Goal: Book appointment/travel/reservation

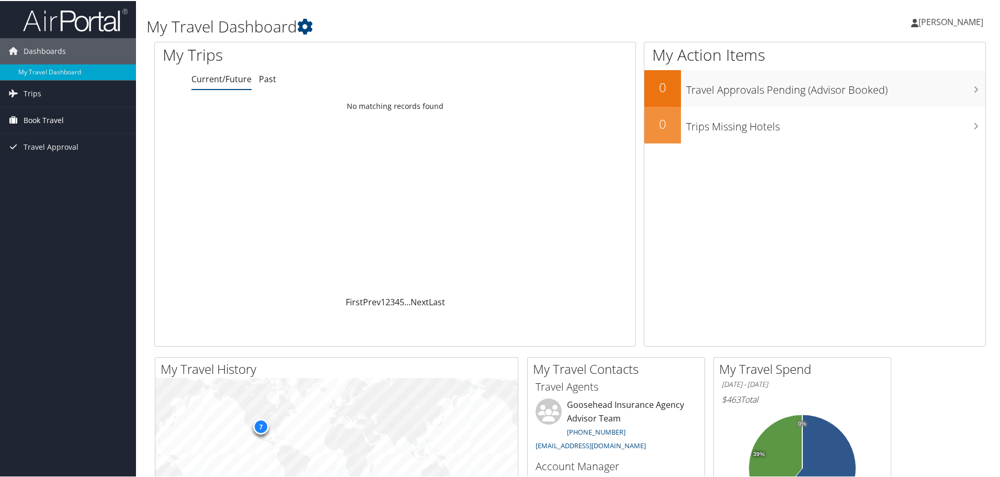
click at [41, 119] on span "Book Travel" at bounding box center [44, 119] width 40 height 26
click at [61, 138] on link "Agent Booking Request" at bounding box center [68, 140] width 136 height 16
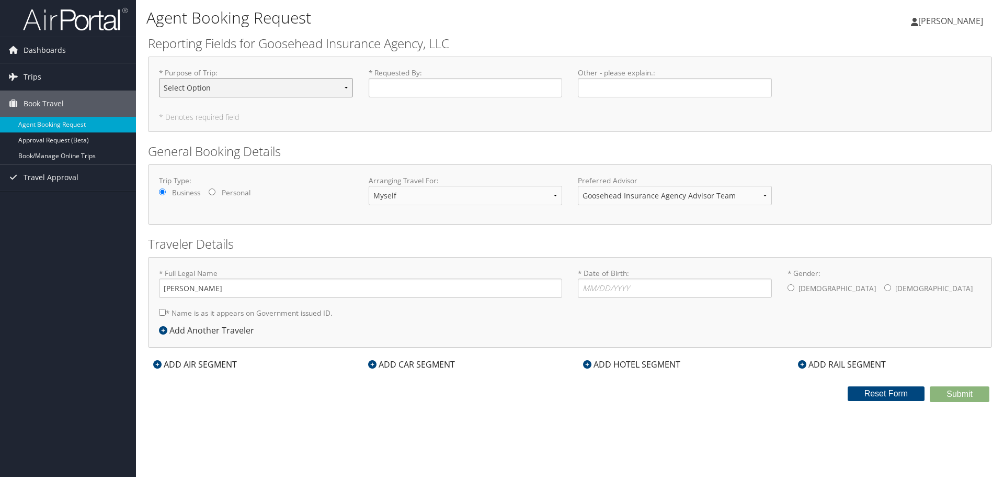
click at [261, 91] on select "Select Option Agency Site Visit - Support Campus Recruiting Visit Carrier Partn…" at bounding box center [256, 87] width 194 height 19
select select "Other"
click at [159, 78] on select "Select Option Agency Site Visit - Support Campus Recruiting Visit Carrier Partn…" at bounding box center [256, 87] width 194 height 19
click at [508, 88] on input "* Requested By : Required" at bounding box center [466, 87] width 194 height 19
type input "Madeline Davis"
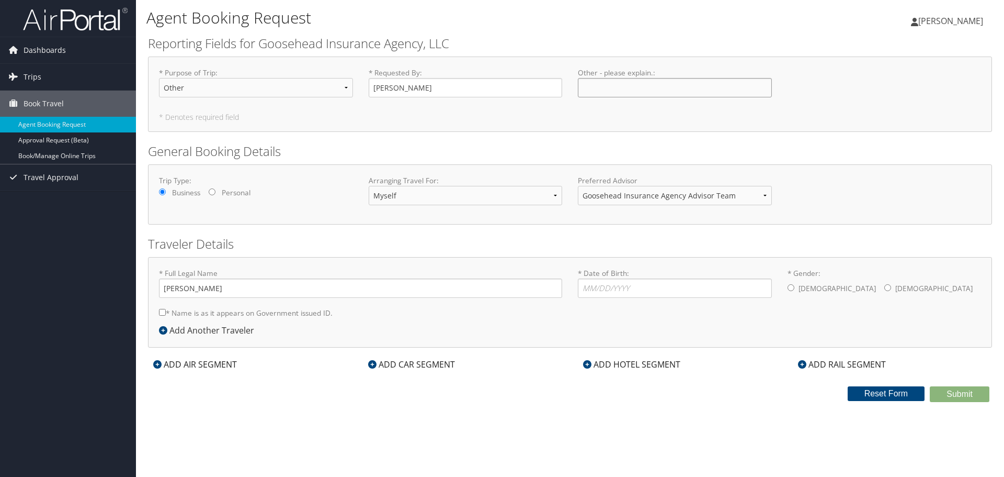
click at [605, 86] on input "Other - please explain. : Required" at bounding box center [675, 87] width 194 height 19
click at [590, 86] on input "meeting with RP's in Lubbock - approved by manager" at bounding box center [675, 87] width 194 height 19
type input "Meeting with RP's in Lubbock - approved by manager"
click at [552, 138] on form "Reporting Fields for Goosehead Insurance Agency, LLC * Purpose of Trip : Select…" at bounding box center [570, 218] width 844 height 367
click at [614, 287] on input "* Date of Birth: Invalid Date" at bounding box center [675, 287] width 194 height 19
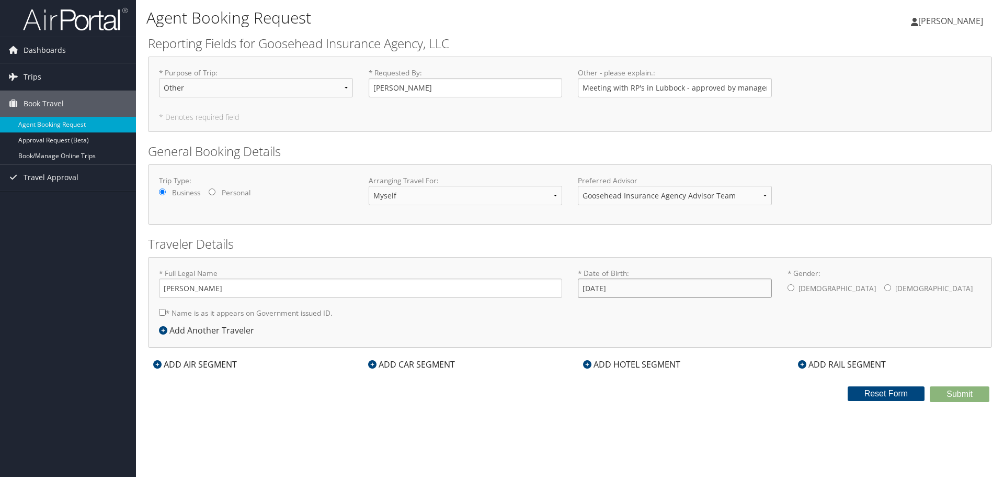
type input "04/20/2003"
click at [885, 288] on input "* Gender: Male Female" at bounding box center [888, 287] width 7 height 7
radio input "true"
click at [163, 312] on input "* Name is as it appears on Government issued ID." at bounding box center [162, 312] width 7 height 7
checkbox input "true"
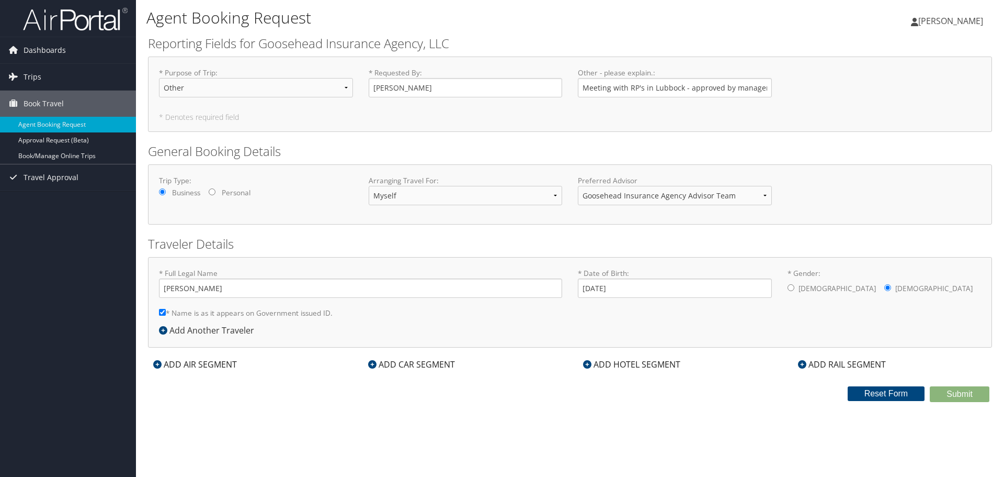
click at [161, 361] on icon at bounding box center [157, 364] width 8 height 8
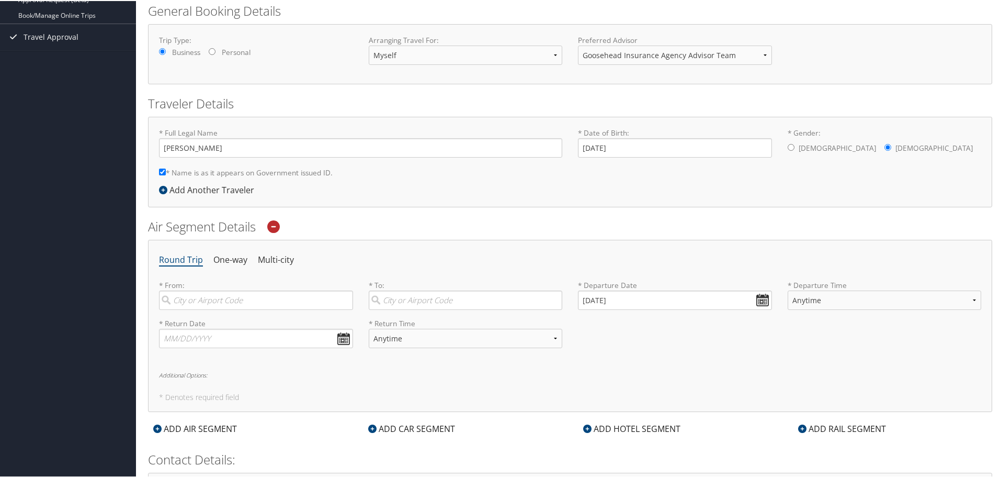
scroll to position [157, 0]
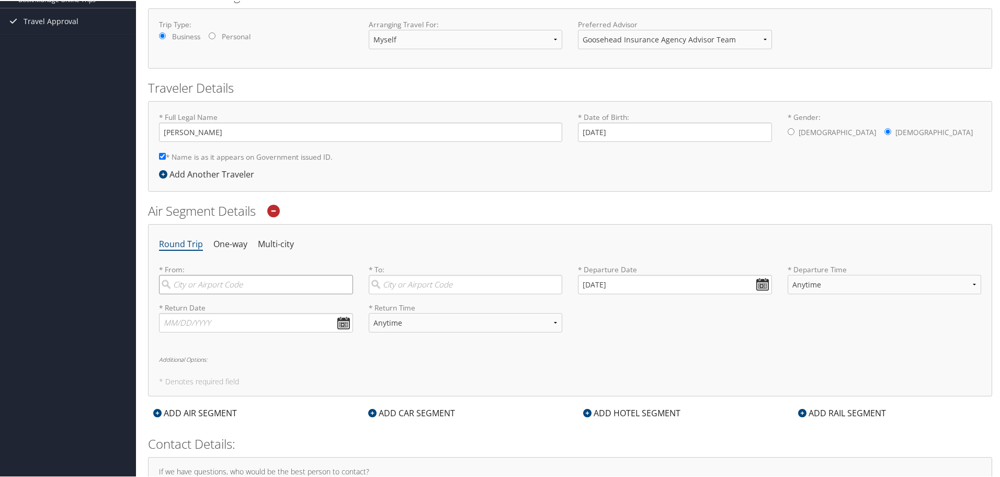
click at [215, 279] on input "search" at bounding box center [256, 283] width 194 height 19
click at [212, 303] on div "Dallas (DFW TX)" at bounding box center [257, 311] width 180 height 27
click at [212, 293] on input "DFW" at bounding box center [256, 283] width 194 height 19
type input "Dallas (DFW TX)"
click at [404, 286] on input "search" at bounding box center [466, 283] width 194 height 19
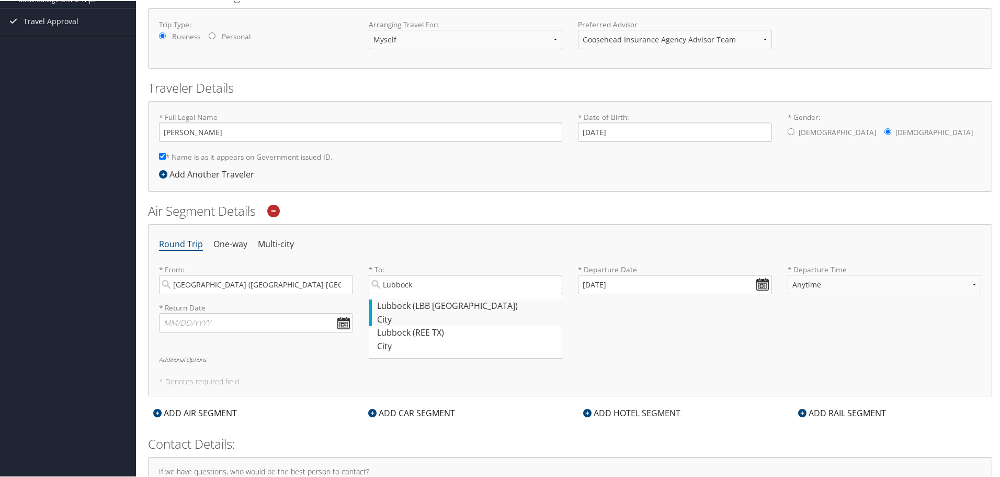
click at [402, 309] on div "Lubbock (LBB TX)" at bounding box center [467, 305] width 180 height 14
click at [402, 293] on input "Lubbock" at bounding box center [466, 283] width 194 height 19
type input "Lubbock (LBB TX)"
click at [760, 288] on input "10/08/2025" at bounding box center [675, 283] width 194 height 19
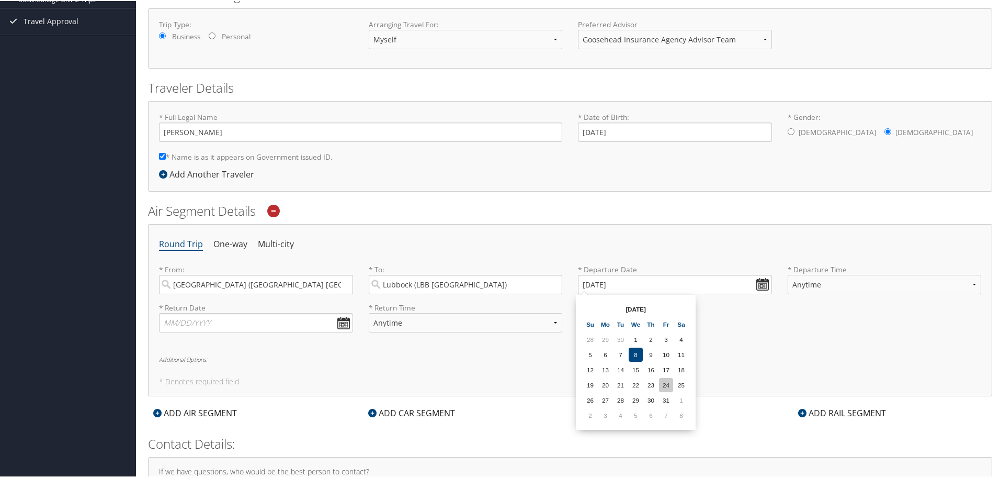
click at [664, 387] on td "24" at bounding box center [666, 384] width 14 height 14
type input "10/24/2025"
click at [829, 275] on select "Anytime Early Morning (5AM-7AM) Morning (7AM-12PM) Afternoon (12PM-5PM) Evening…" at bounding box center [885, 283] width 194 height 19
click at [788, 274] on select "Anytime Early Morning (5AM-7AM) Morning (7AM-12PM) Afternoon (12PM-5PM) Evening…" at bounding box center [885, 283] width 194 height 19
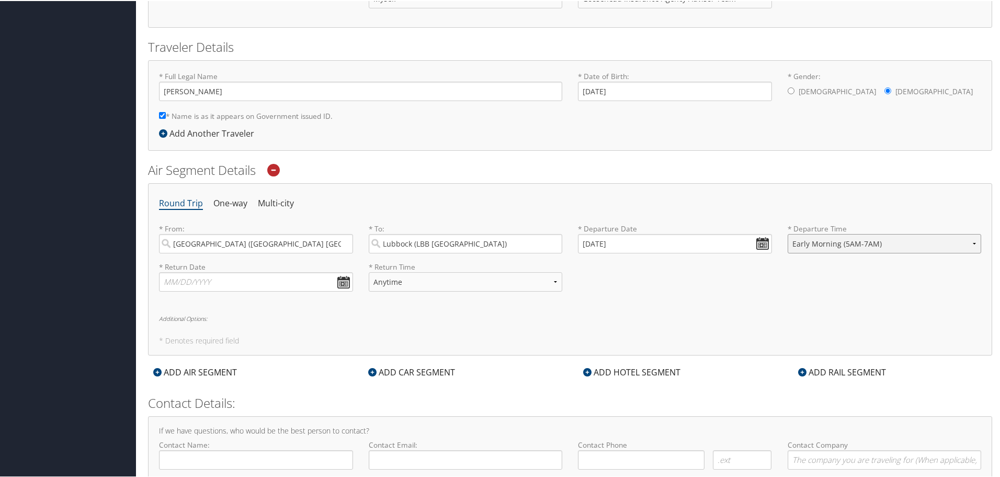
scroll to position [209, 0]
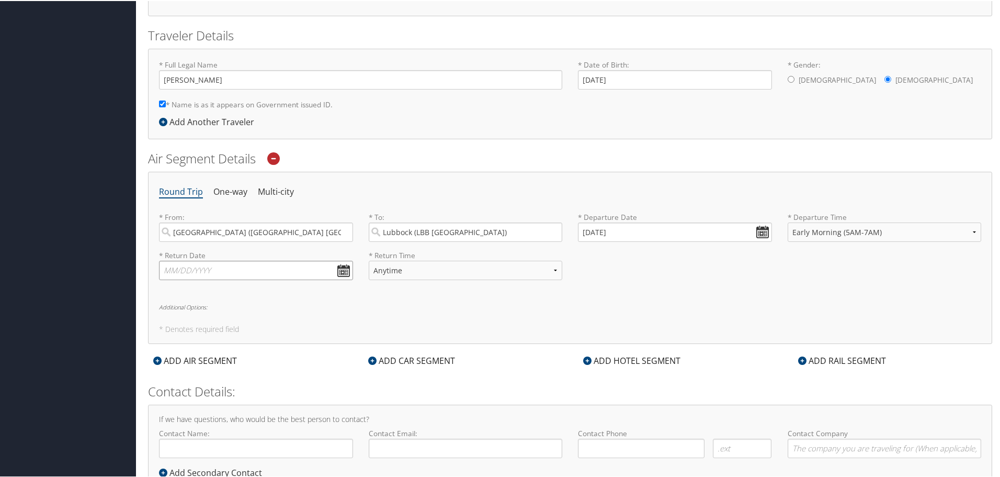
click at [251, 273] on input "text" at bounding box center [256, 268] width 194 height 19
click at [811, 233] on select "Anytime Early Morning (5AM-7AM) Morning (7AM-12PM) Afternoon (12PM-5PM) Evening…" at bounding box center [885, 230] width 194 height 19
select select "7:00 AM"
click at [788, 221] on select "Anytime Early Morning (5AM-7AM) Morning (7AM-12PM) Afternoon (12PM-5PM) Evening…" at bounding box center [885, 230] width 194 height 19
click at [171, 265] on input "text" at bounding box center [256, 268] width 194 height 19
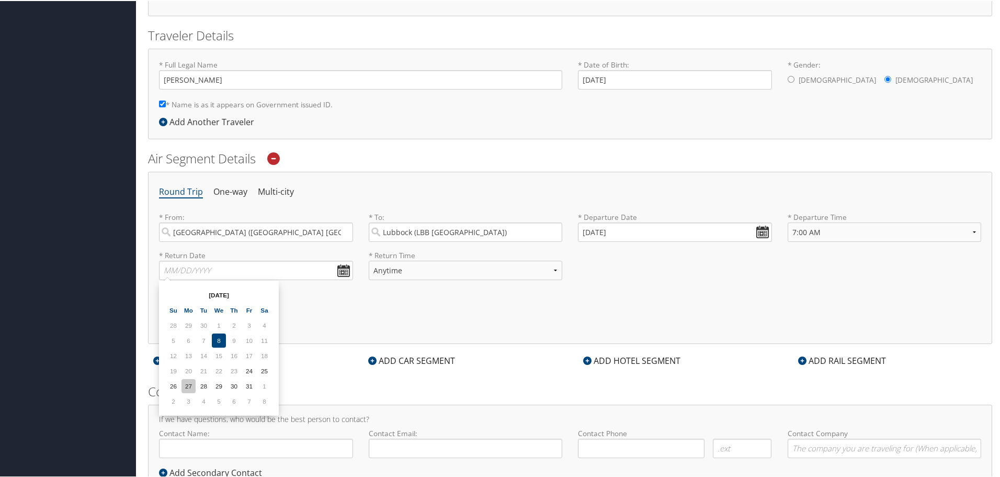
click at [192, 384] on td "27" at bounding box center [189, 385] width 14 height 14
type input "10/27/2025"
click at [416, 271] on select "Anytime Early Morning (5AM-7AM) Morning (7AM-12PM) Afternoon (12PM-5PM) Evening…" at bounding box center [466, 268] width 194 height 19
click at [369, 259] on select "Anytime Early Morning (5AM-7AM) Morning (7AM-12PM) Afternoon (12PM-5PM) Evening…" at bounding box center [466, 268] width 194 height 19
click at [382, 315] on div "Round Trip One-way Multi-city * From: Dallas (DFW TX) Required * To: Lubbock (L…" at bounding box center [570, 257] width 844 height 172
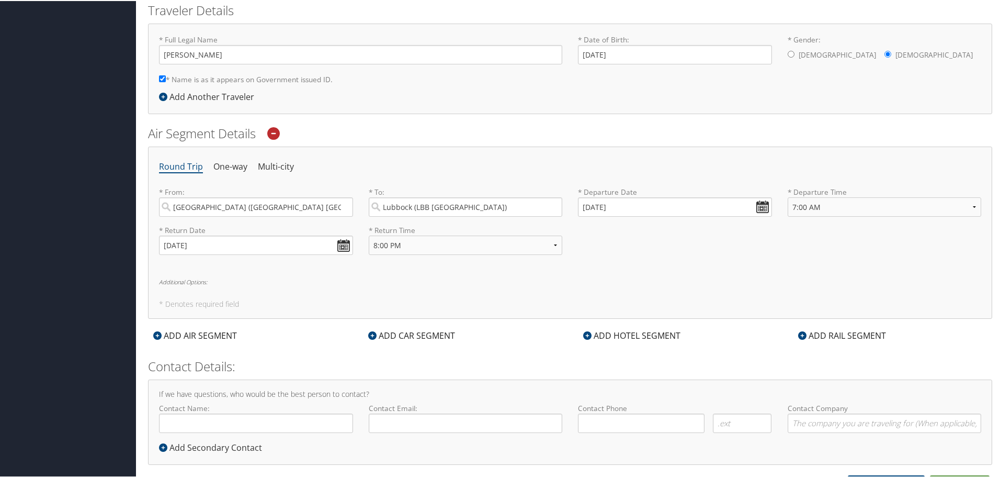
scroll to position [247, 0]
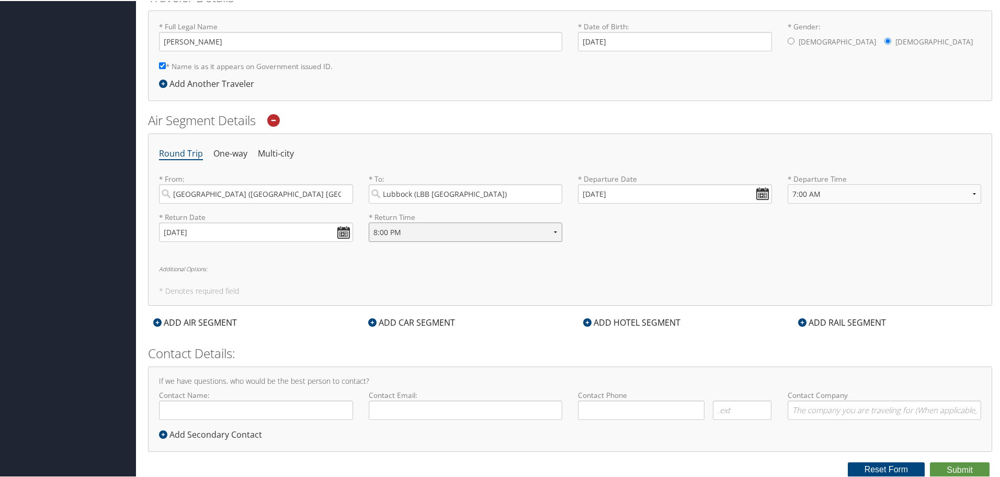
click at [436, 231] on select "Anytime Early Morning (5AM-7AM) Morning (7AM-12PM) Afternoon (12PM-5PM) Evening…" at bounding box center [466, 230] width 194 height 19
select select "9:00 PM"
click at [369, 221] on select "Anytime Early Morning (5AM-7AM) Morning (7AM-12PM) Afternoon (12PM-5PM) Evening…" at bounding box center [466, 230] width 194 height 19
click at [280, 410] on input "Contact Name:" at bounding box center [256, 408] width 194 height 19
type input "[PERSON_NAME]"
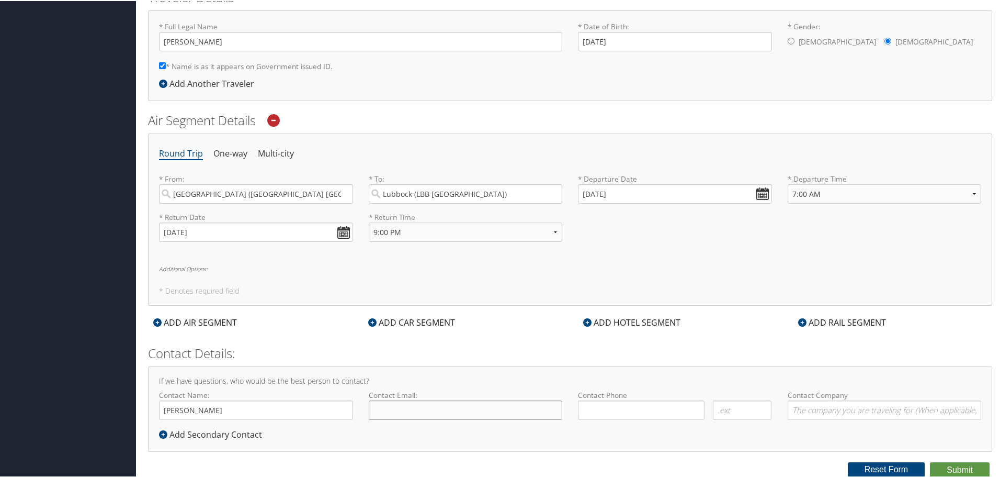
click at [391, 416] on input "Contact Email:" at bounding box center [466, 408] width 194 height 19
type input "madeline.davis@goosehead.com"
click at [587, 407] on input "( ) -" at bounding box center [641, 408] width 127 height 19
type input "(214) 427-5867"
click at [797, 407] on input "Contact Company" at bounding box center [885, 408] width 194 height 19
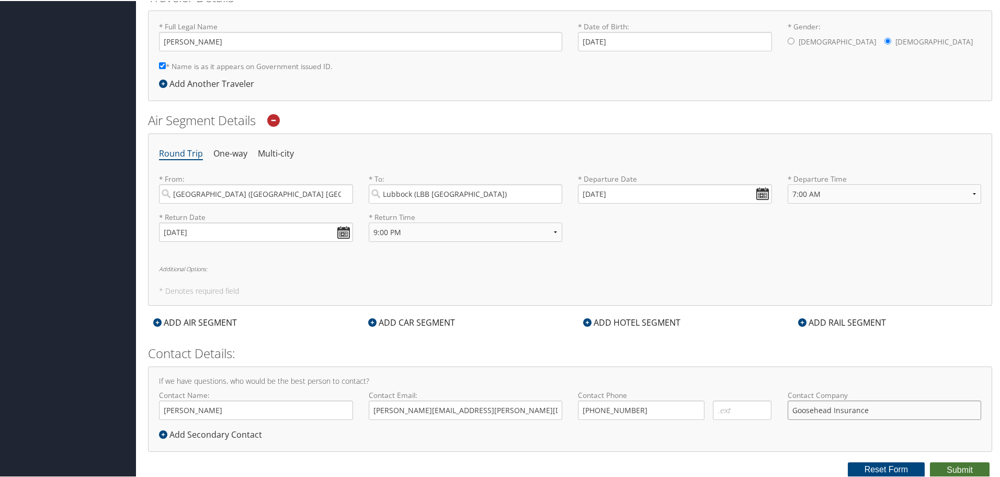
type input "Goosehead Insurance"
click at [949, 467] on button "Submit" at bounding box center [960, 469] width 60 height 16
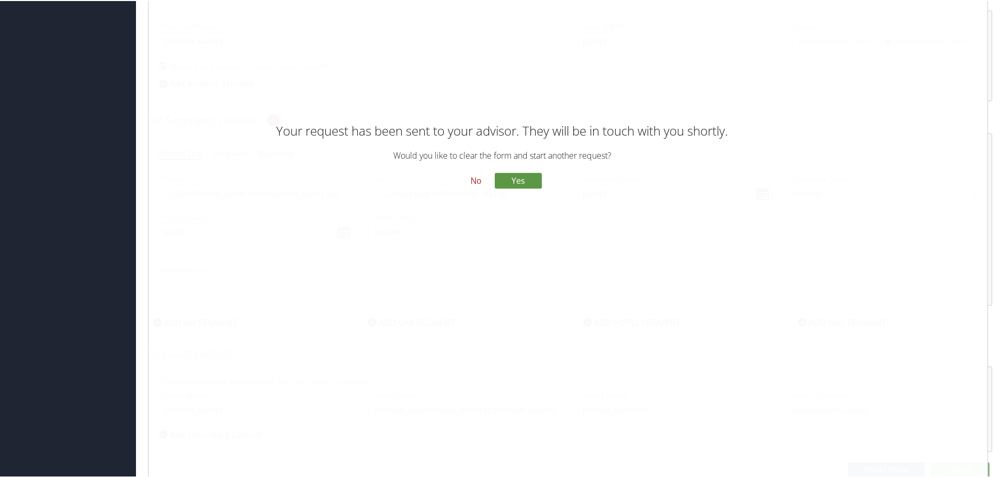
click at [472, 180] on button "No" at bounding box center [475, 180] width 27 height 18
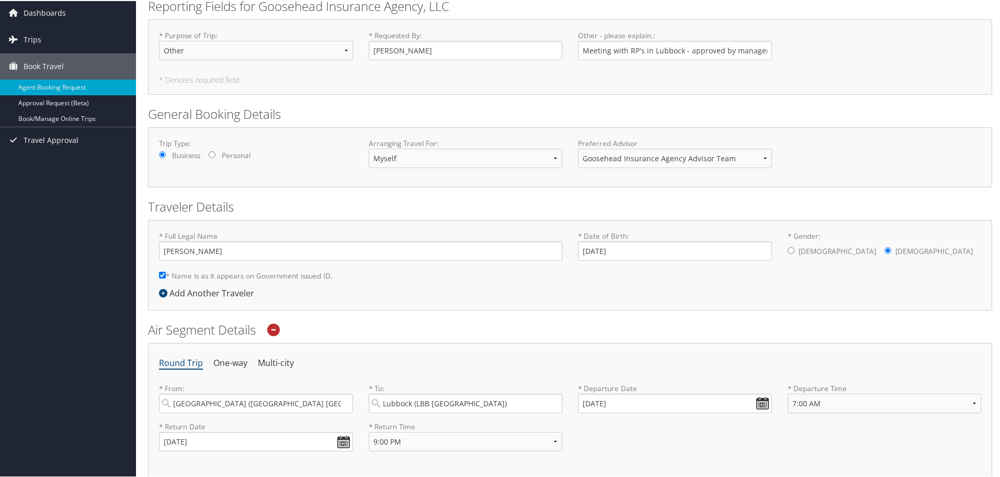
scroll to position [0, 0]
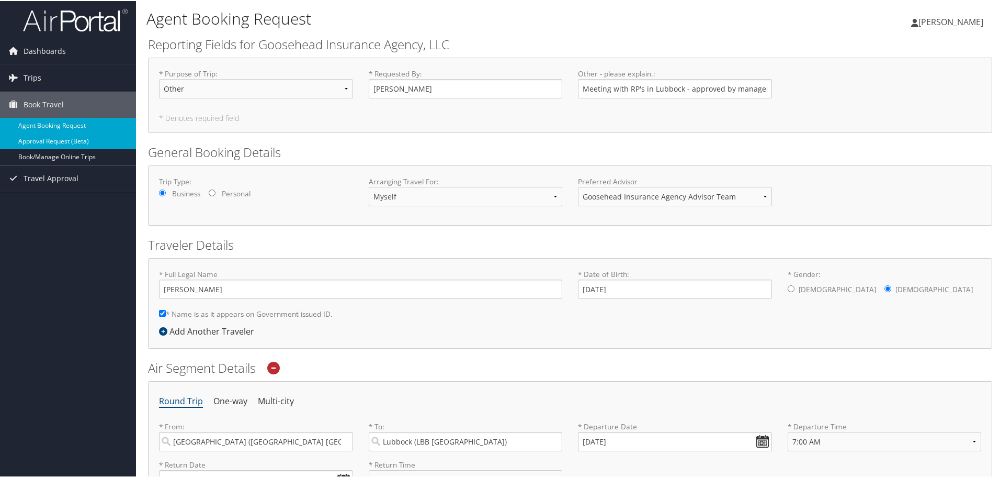
click at [55, 138] on link "Approval Request (Beta)" at bounding box center [68, 140] width 136 height 16
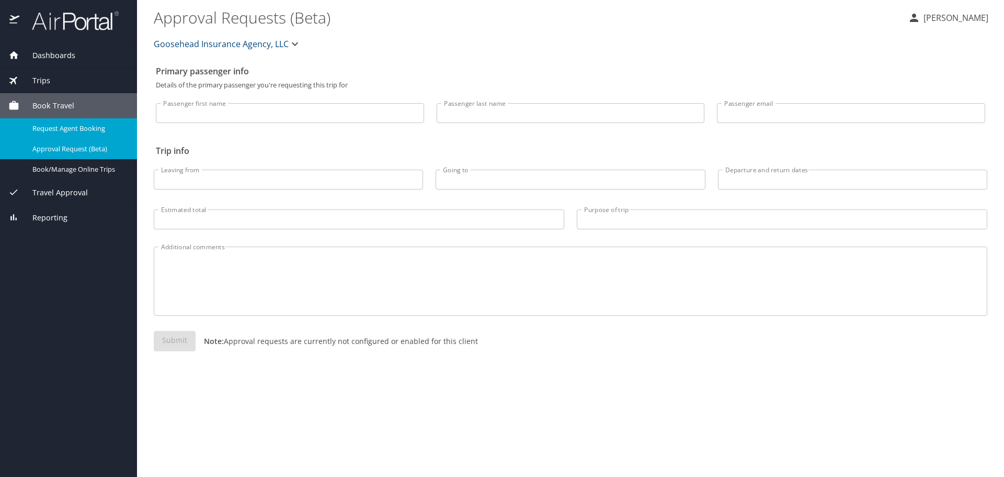
click at [53, 122] on div "Request Agent Booking" at bounding box center [68, 128] width 120 height 12
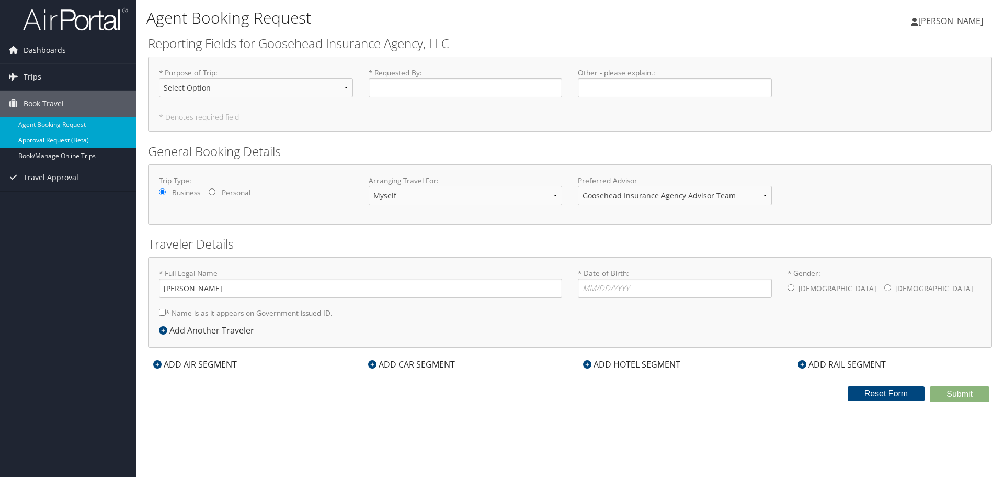
click at [78, 142] on link "Approval Request (Beta)" at bounding box center [68, 140] width 136 height 16
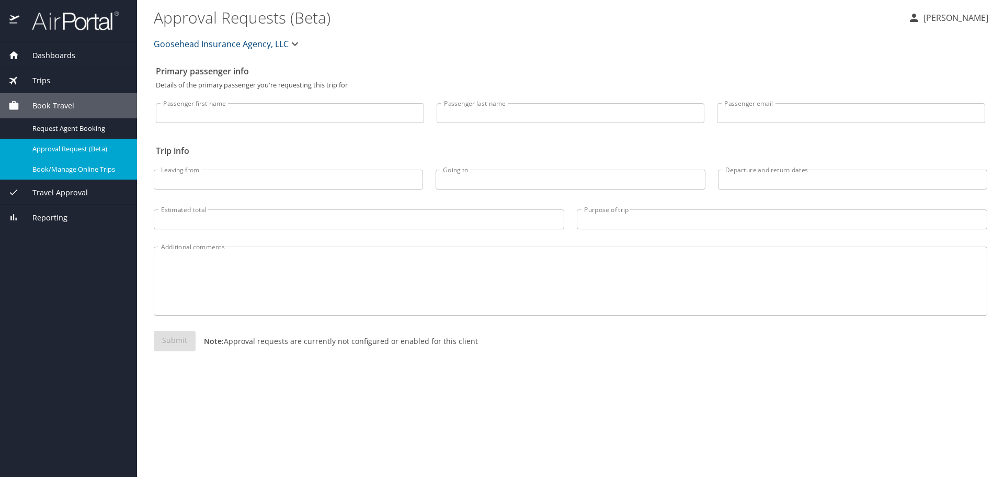
click at [52, 166] on span "Book/Manage Online Trips" at bounding box center [78, 169] width 92 height 10
